Goal: Navigation & Orientation: Understand site structure

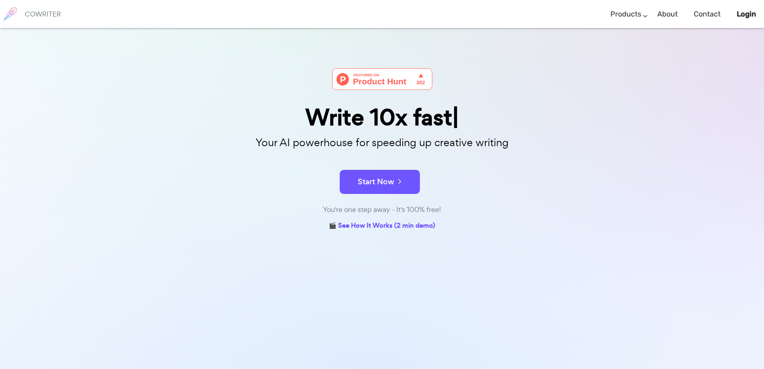
click at [504, 112] on div "Write 10x fast" at bounding box center [382, 117] width 401 height 23
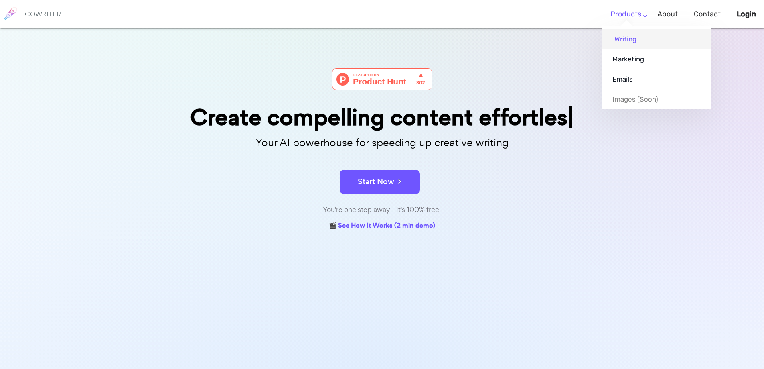
click at [638, 39] on link "Writing" at bounding box center [657, 39] width 108 height 20
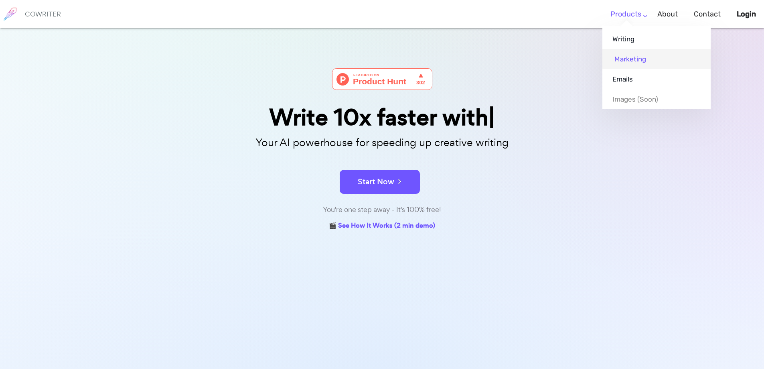
click at [636, 62] on link "Marketing" at bounding box center [657, 59] width 108 height 20
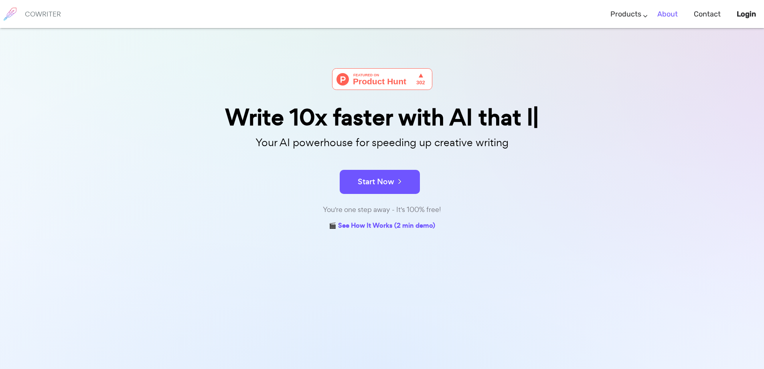
click at [670, 16] on link "About" at bounding box center [668, 14] width 20 height 24
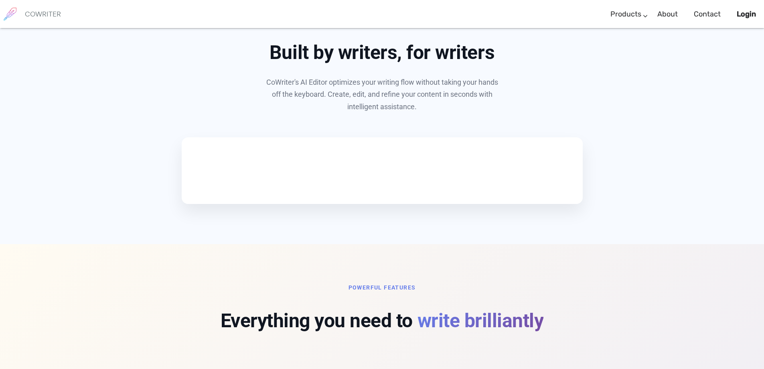
scroll to position [386, 0]
